Goal: Information Seeking & Learning: Find specific fact

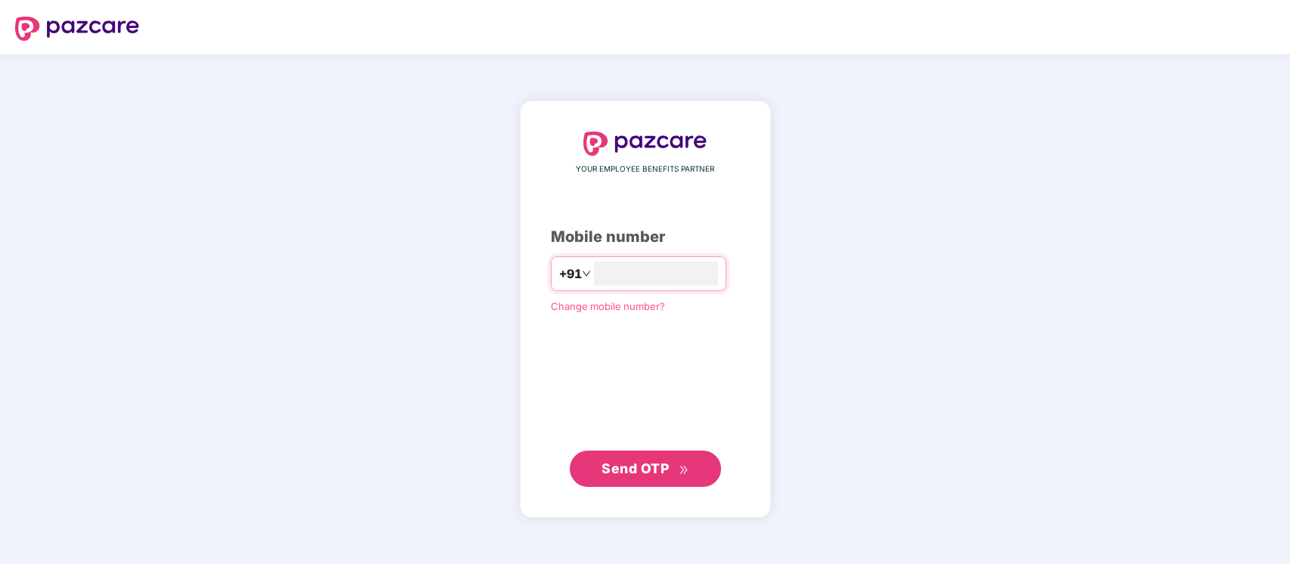
type input "**********"
click at [672, 469] on span "Send OTP" at bounding box center [644, 468] width 87 height 21
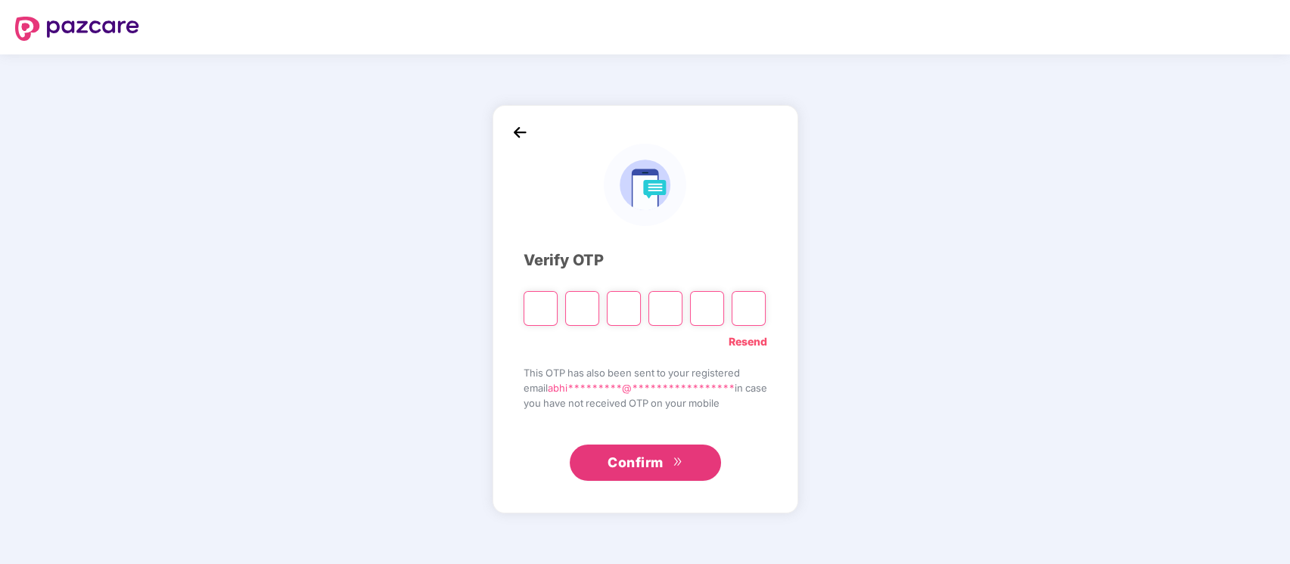
type input "*"
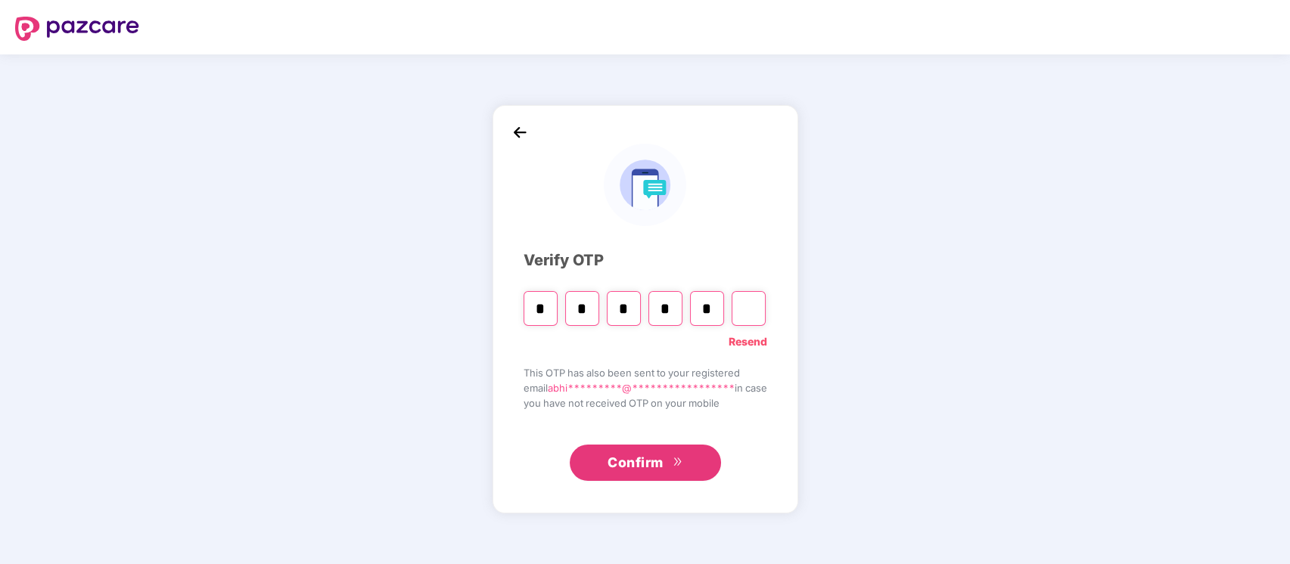
type input "*"
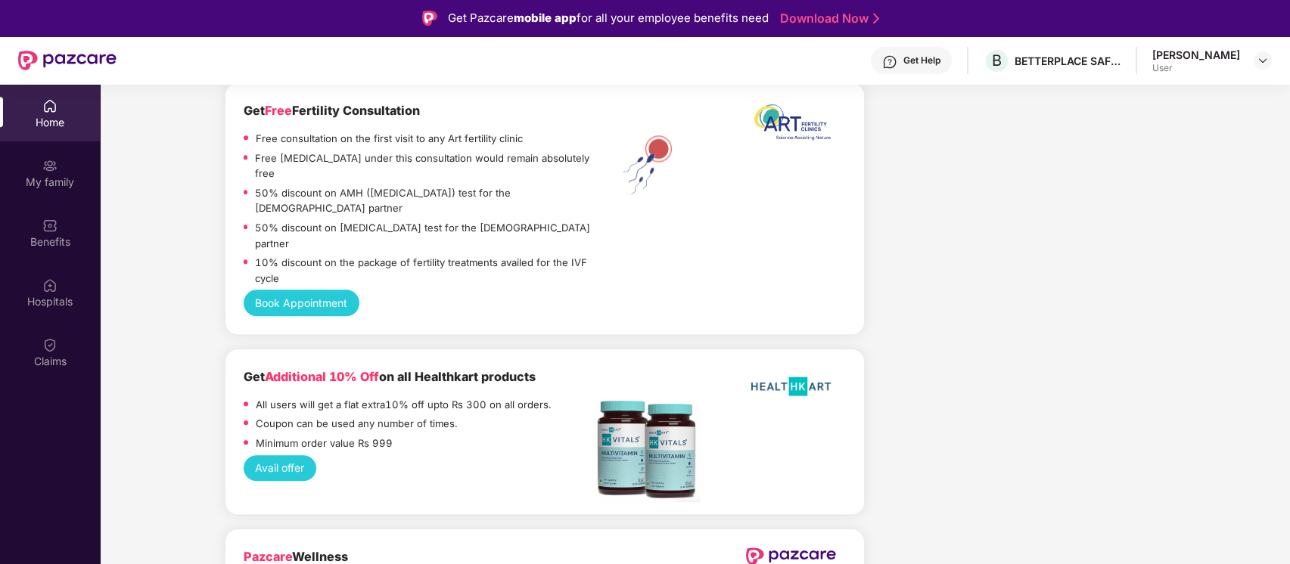
scroll to position [85, 0]
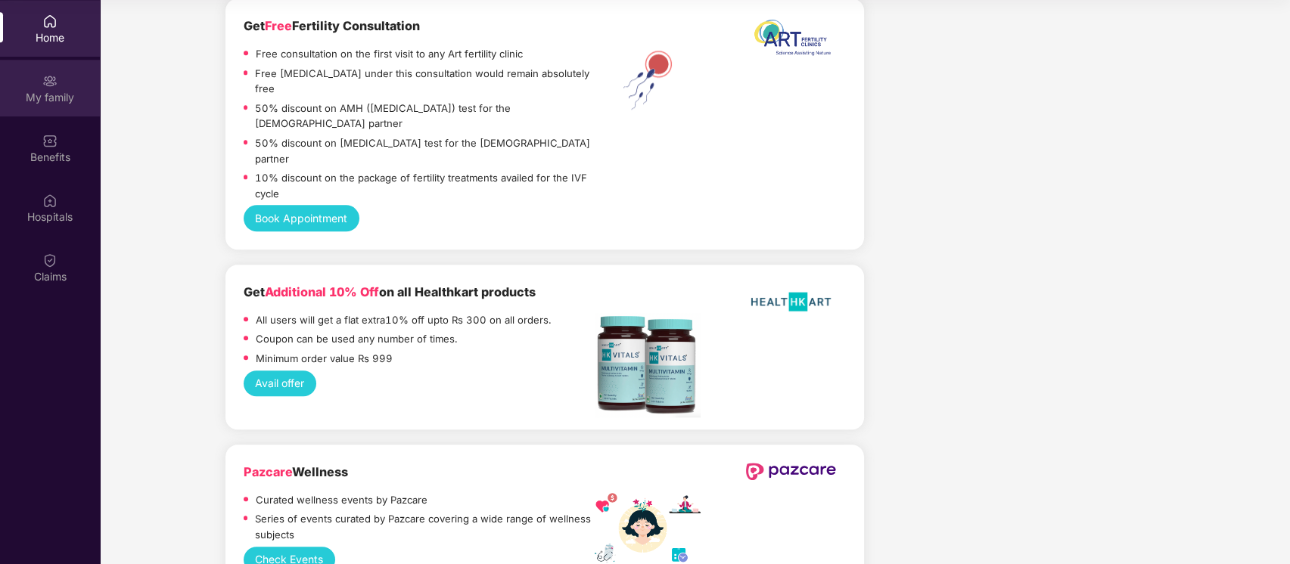
click at [56, 86] on img at bounding box center [49, 80] width 15 height 15
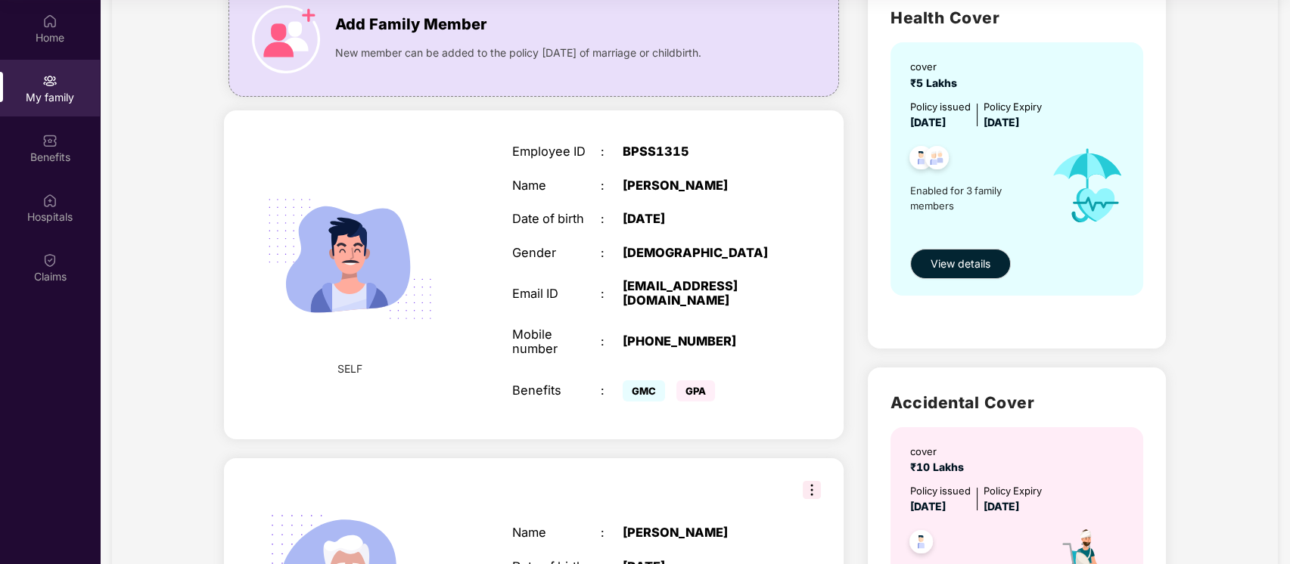
scroll to position [123, 0]
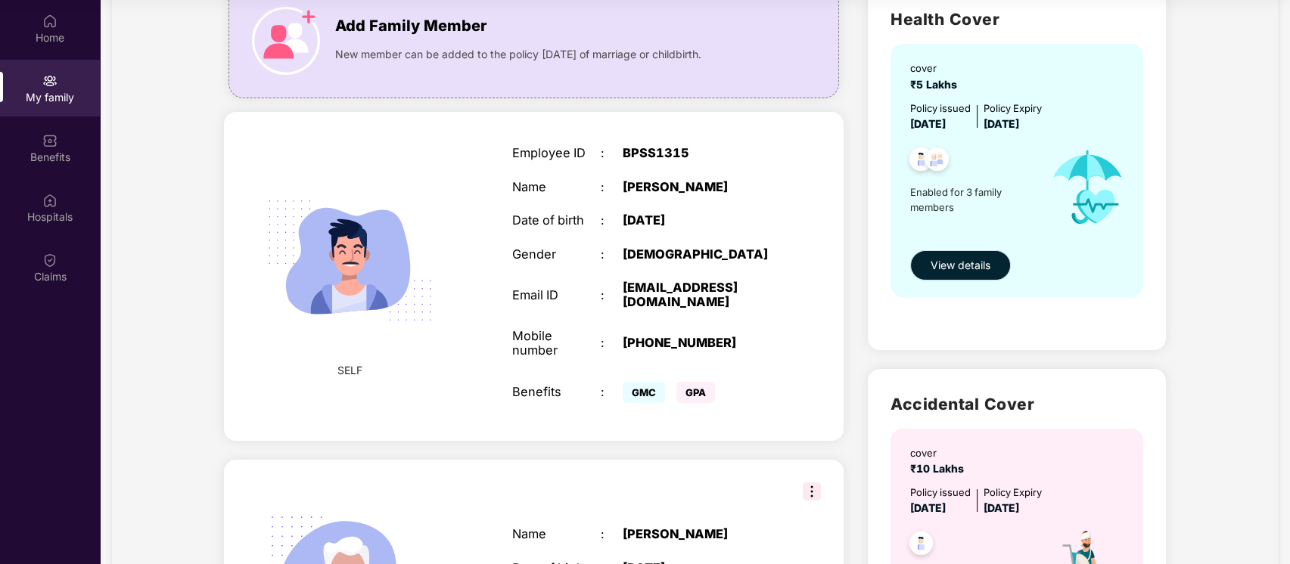
click at [974, 263] on span "View details" at bounding box center [960, 265] width 60 height 17
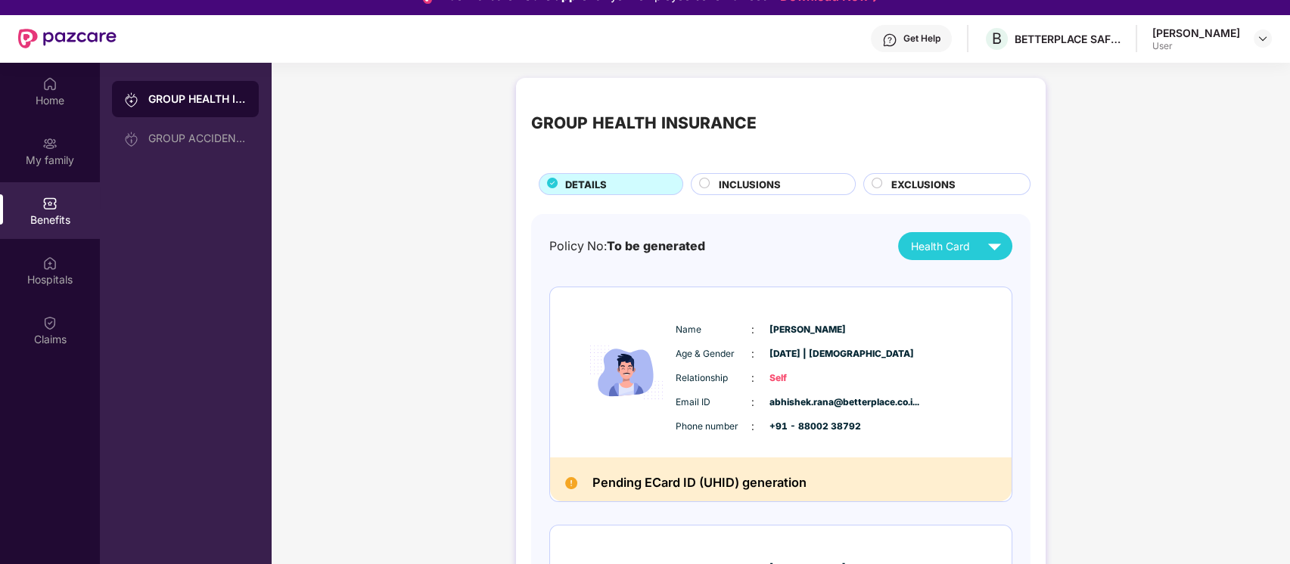
scroll to position [20, 0]
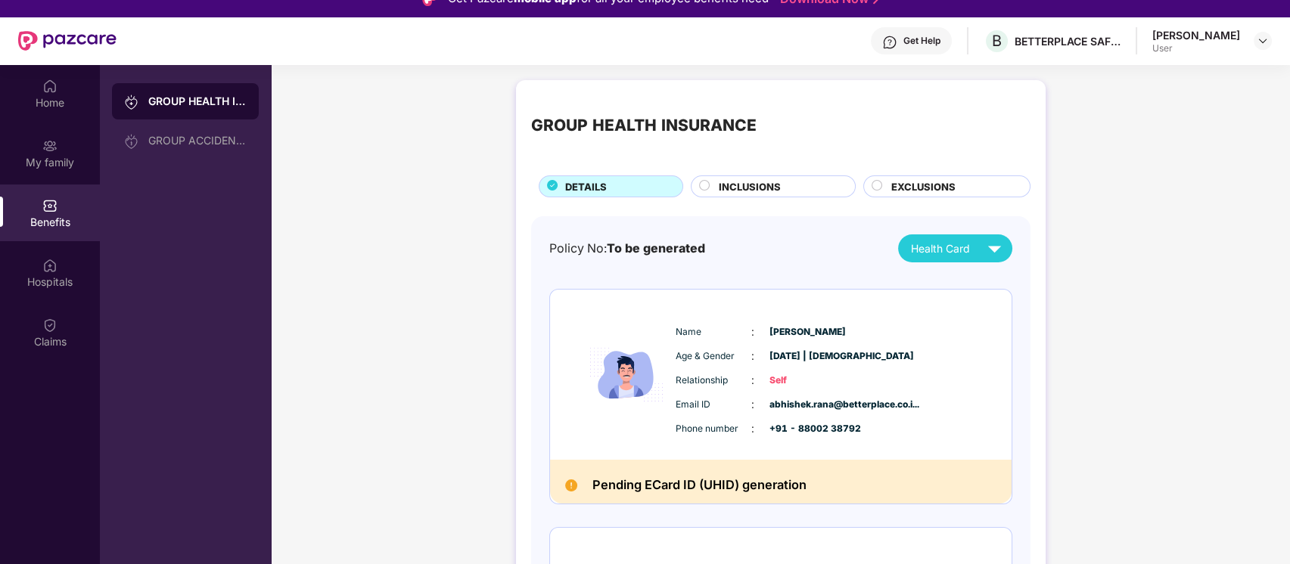
click at [801, 191] on div "INCLUSIONS" at bounding box center [779, 187] width 136 height 17
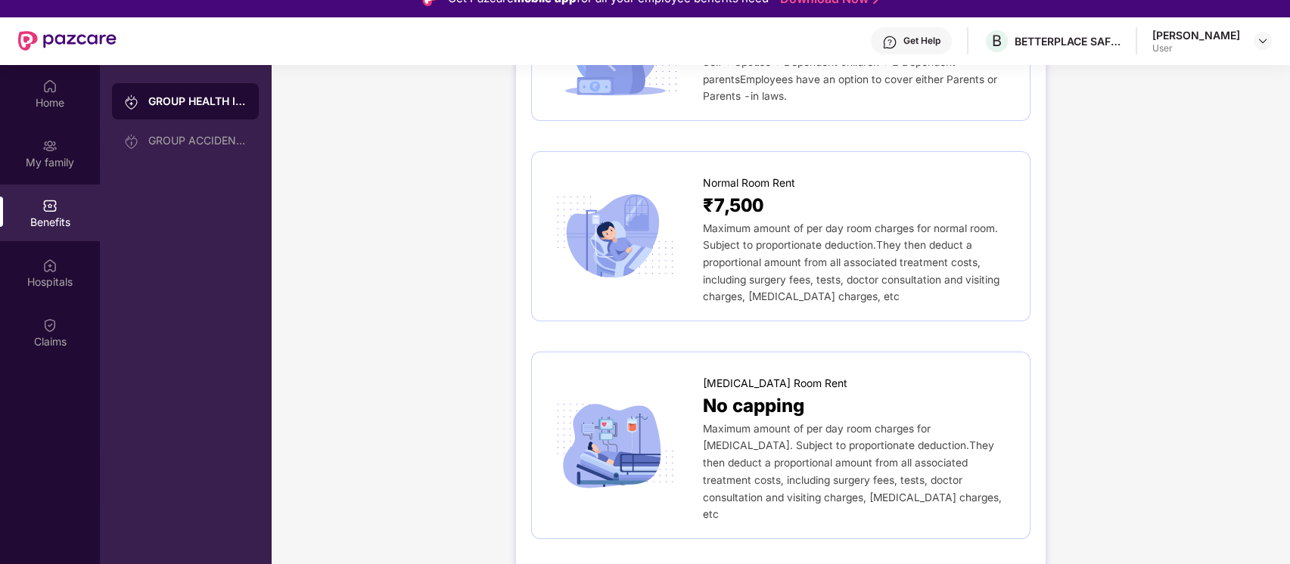
scroll to position [0, 0]
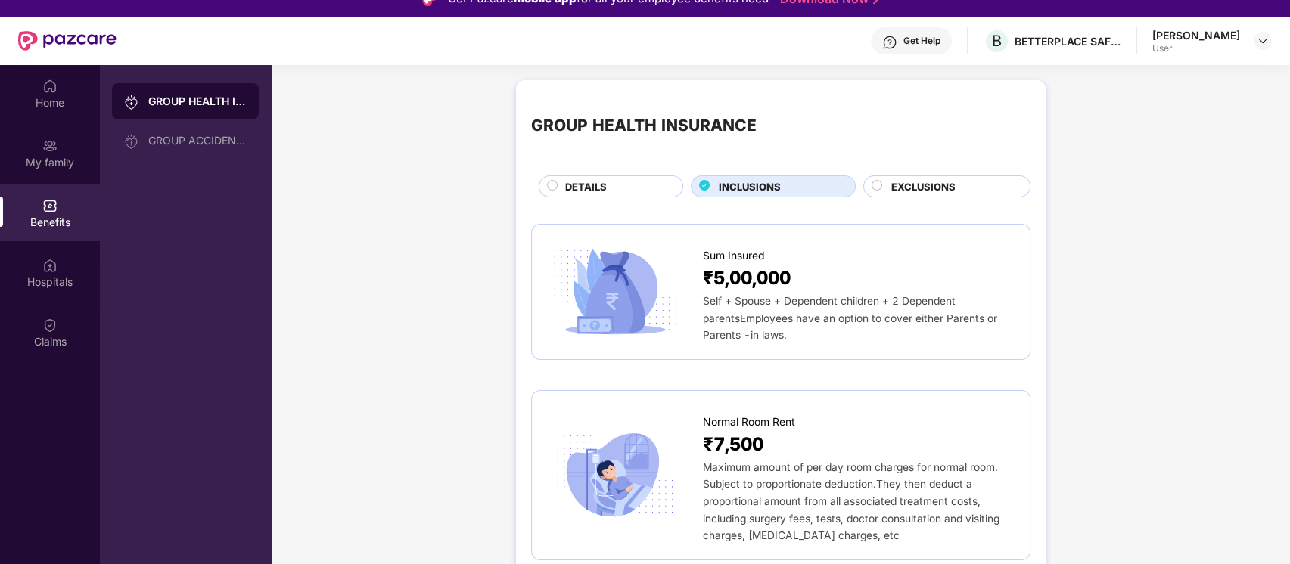
click at [943, 181] on span "EXCLUSIONS" at bounding box center [923, 186] width 64 height 15
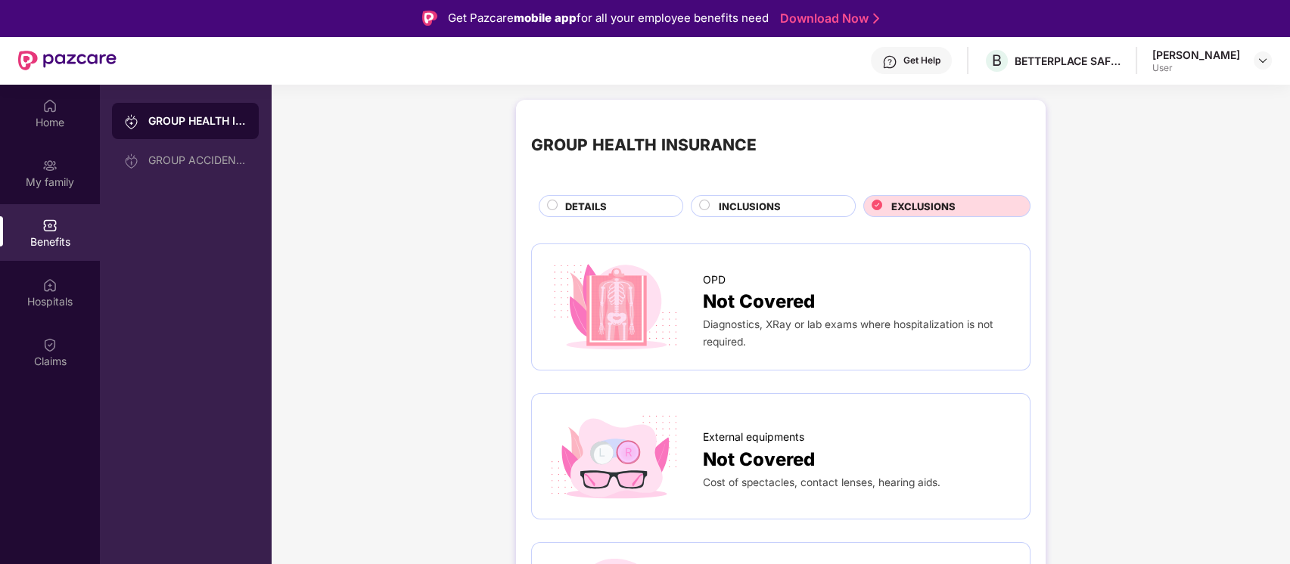
click at [641, 213] on div "DETAILS" at bounding box center [616, 207] width 117 height 17
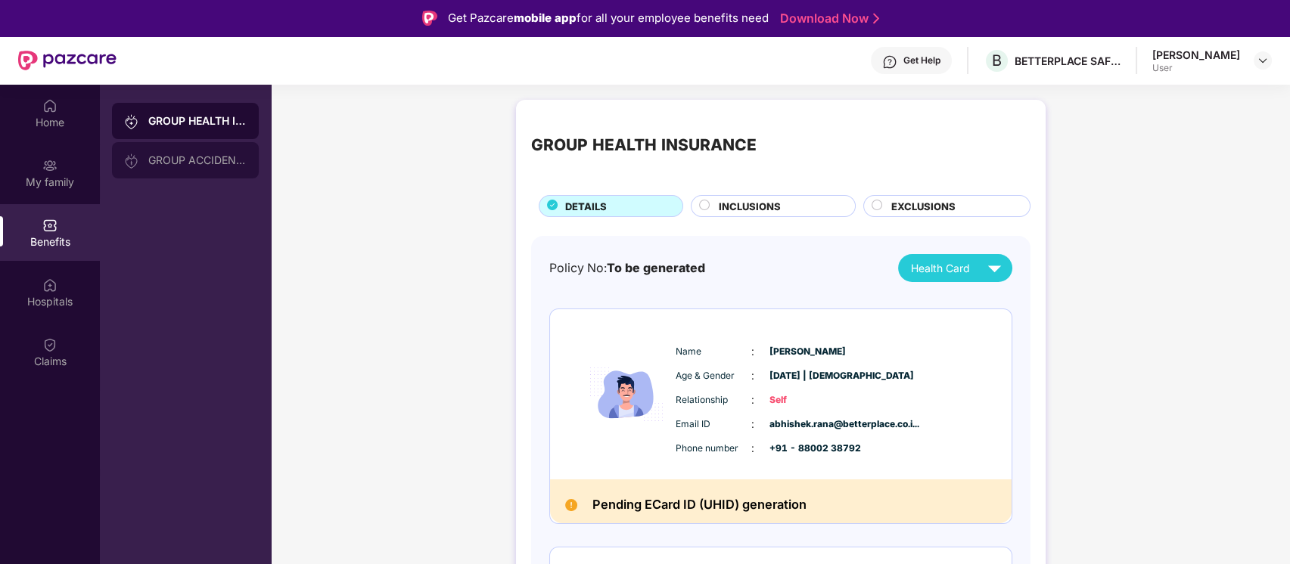
click at [232, 154] on div "GROUP ACCIDENTAL INSURANCE" at bounding box center [197, 160] width 98 height 12
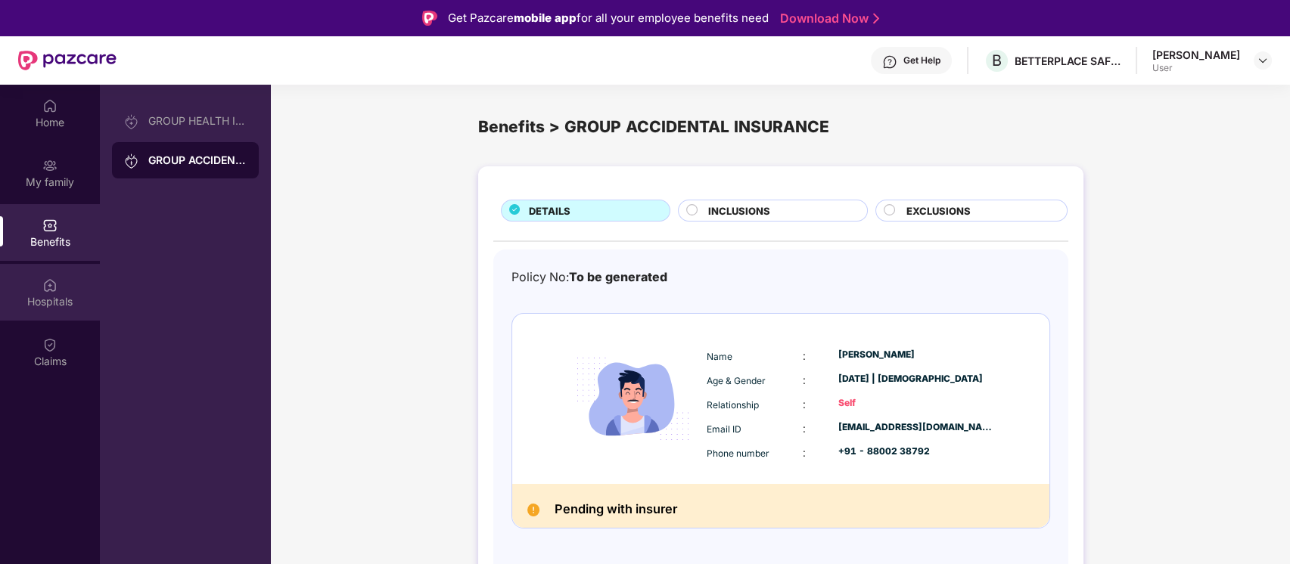
click at [54, 284] on img at bounding box center [49, 285] width 15 height 15
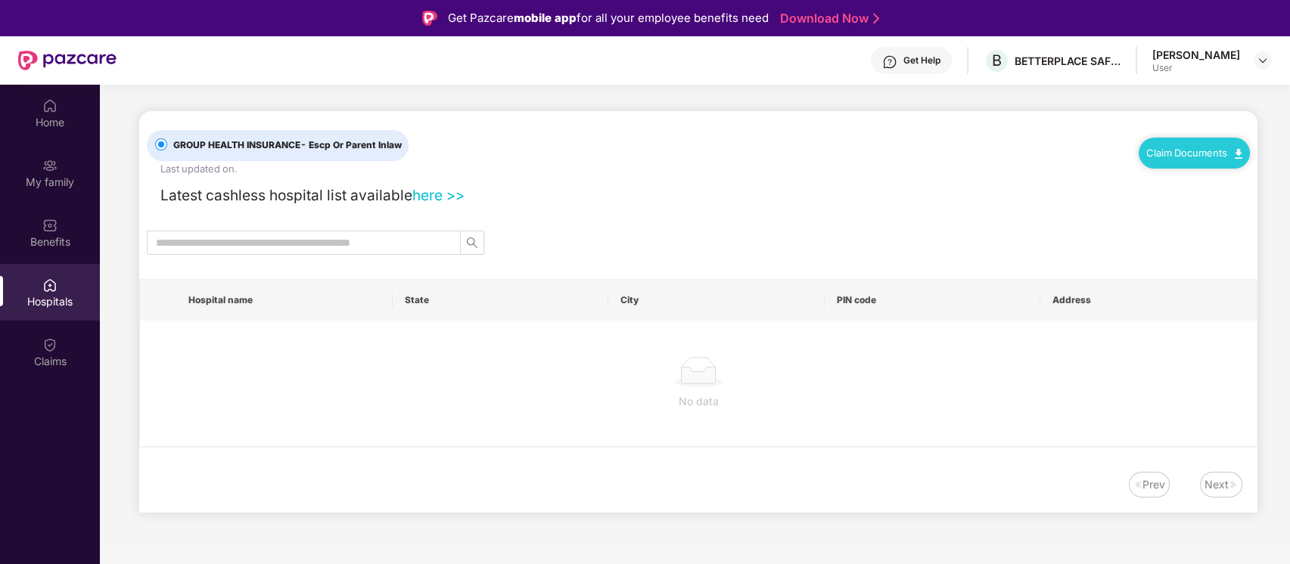
click at [237, 228] on div "GROUP HEALTH INSURANCE - Escp Or Parent Inlaw Last updated on . Claim Documents…" at bounding box center [698, 312] width 1118 height 402
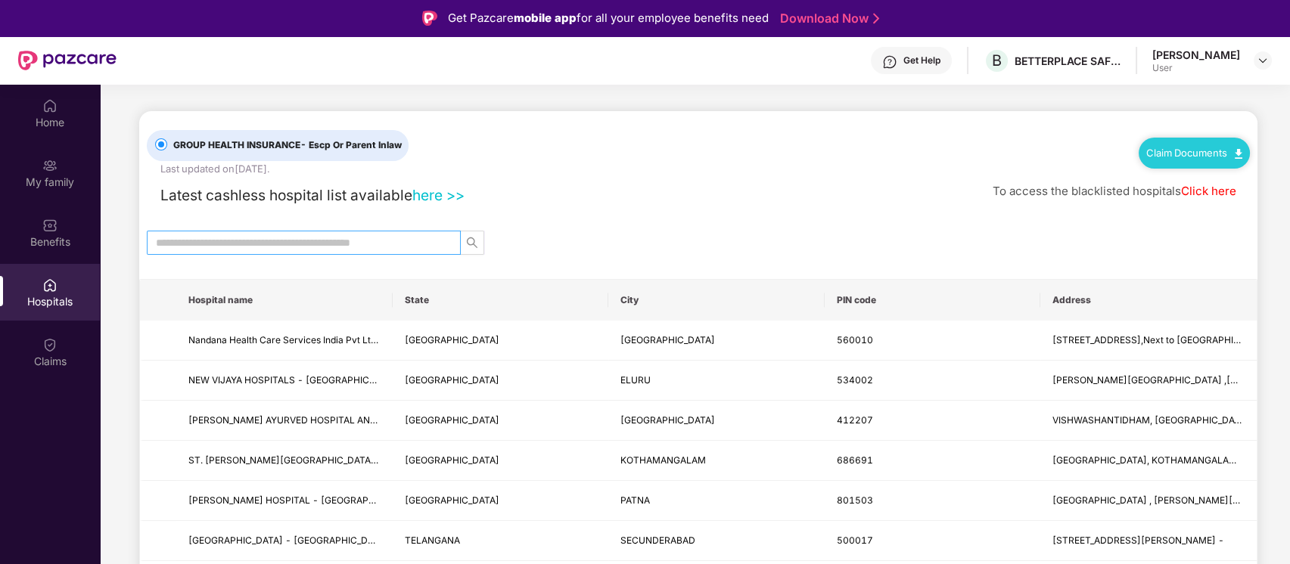
click at [229, 235] on input "text" at bounding box center [298, 243] width 284 height 17
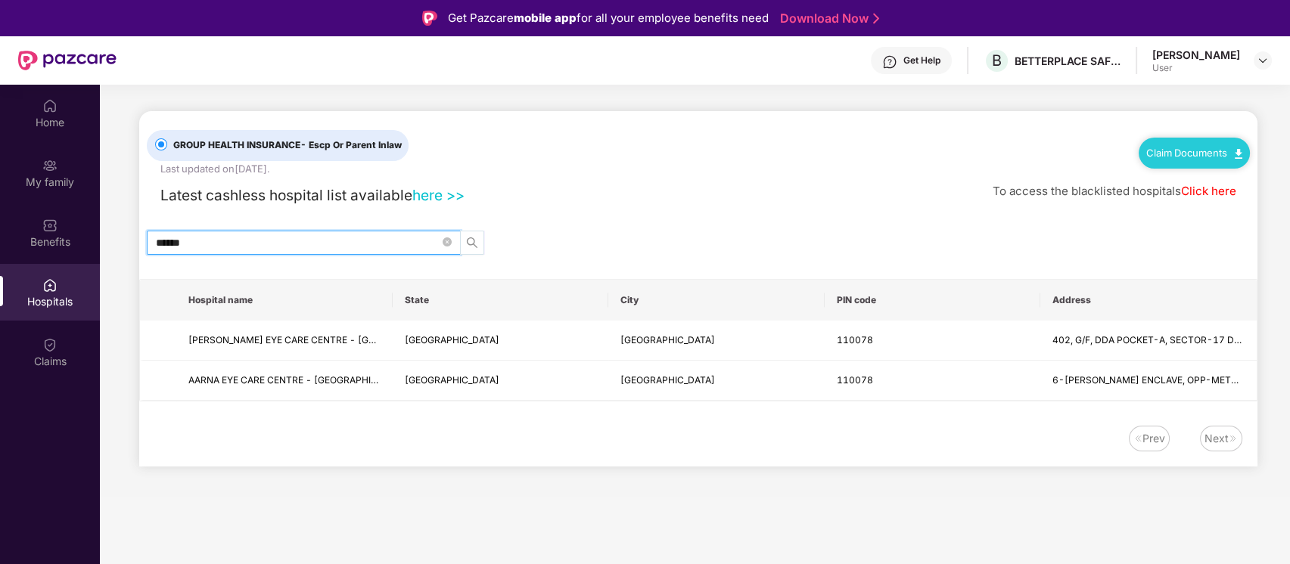
click at [473, 244] on icon "search" at bounding box center [472, 243] width 11 height 11
type input "******"
click at [347, 381] on span "AARNA EYE CARE CENTRE - [GEOGRAPHIC_DATA]" at bounding box center [284, 381] width 192 height 14
click at [528, 384] on td "[GEOGRAPHIC_DATA]" at bounding box center [501, 381] width 216 height 40
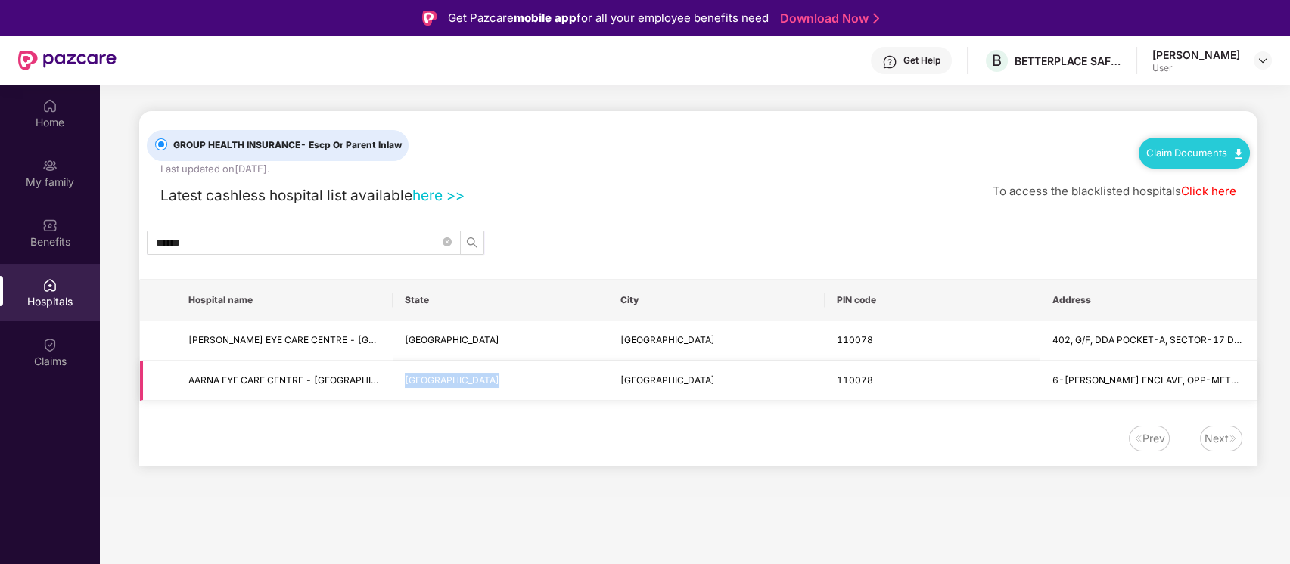
click at [528, 384] on td "[GEOGRAPHIC_DATA]" at bounding box center [501, 381] width 216 height 40
click at [374, 376] on td "AARNA EYE CARE CENTRE - [GEOGRAPHIC_DATA]" at bounding box center [284, 381] width 216 height 40
click at [48, 350] on img at bounding box center [49, 344] width 15 height 15
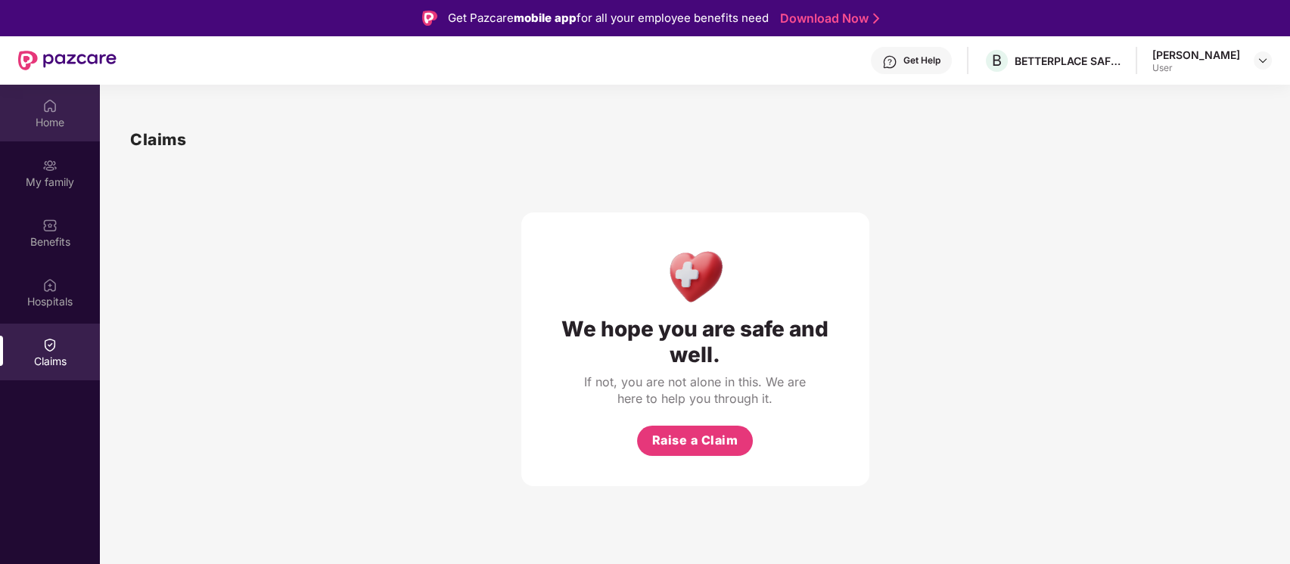
click at [61, 106] on div "Home" at bounding box center [50, 113] width 100 height 57
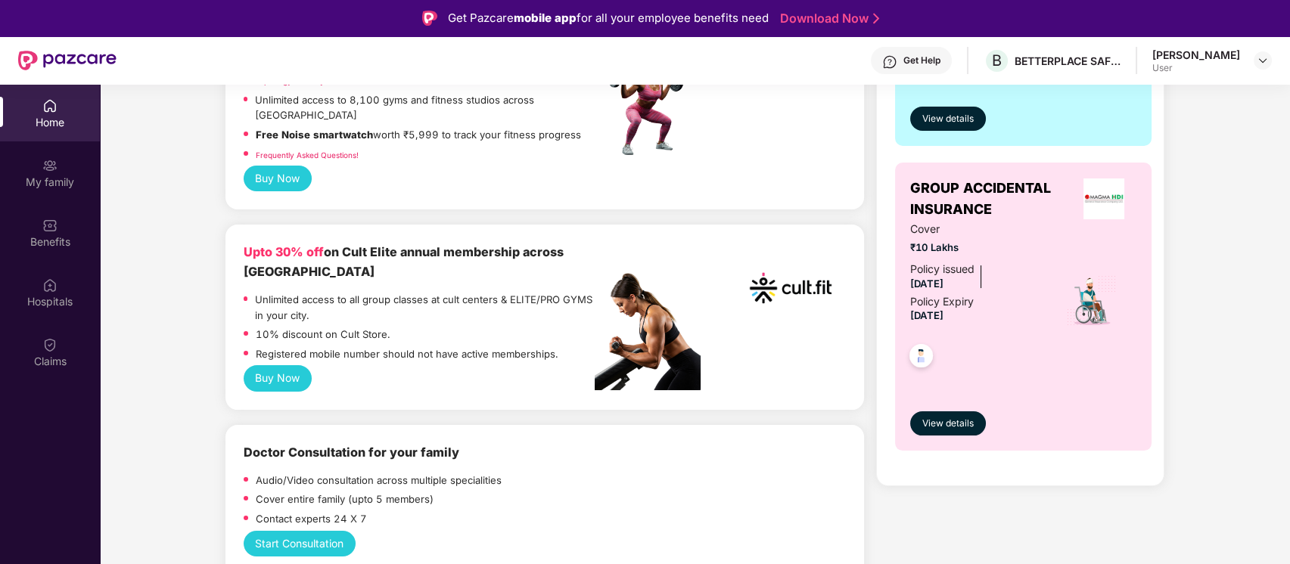
scroll to position [483, 0]
click at [944, 421] on span "View details" at bounding box center [947, 425] width 51 height 14
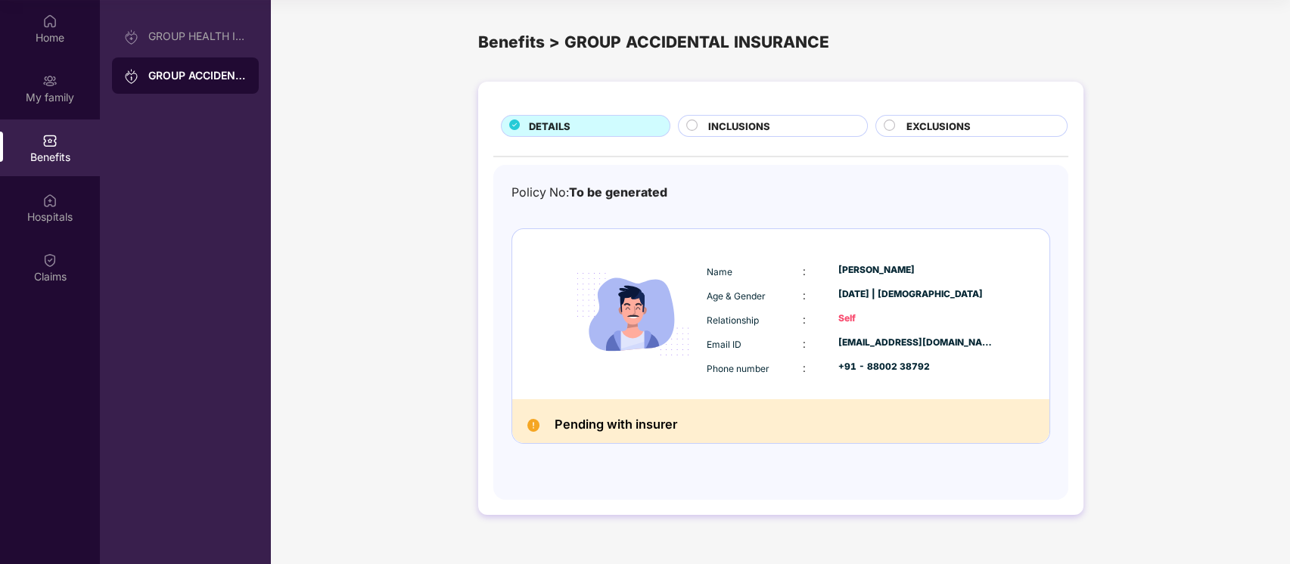
scroll to position [0, 0]
